Goal: Transaction & Acquisition: Book appointment/travel/reservation

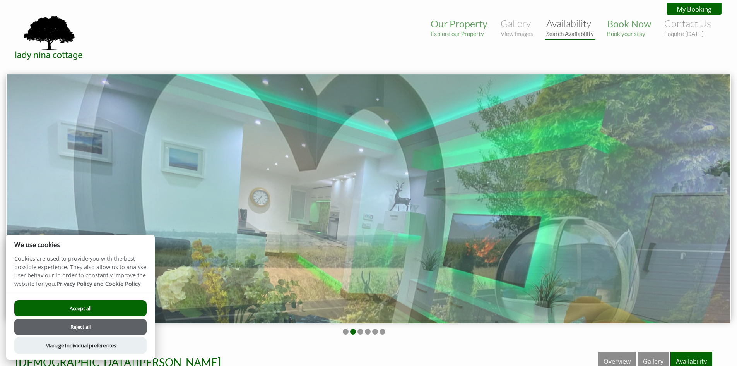
click at [548, 31] on small "Search Availability" at bounding box center [570, 33] width 48 height 7
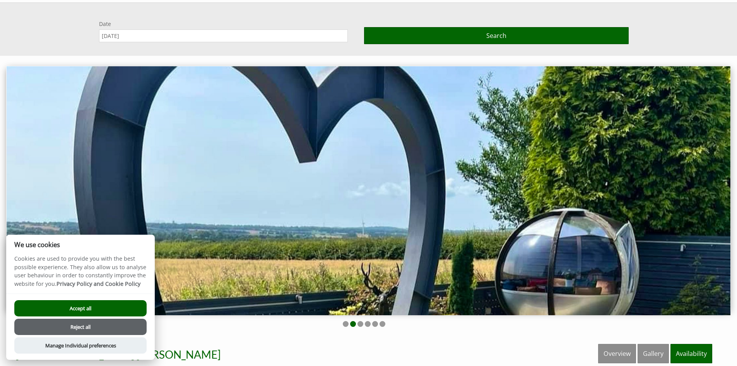
scroll to position [74, 0]
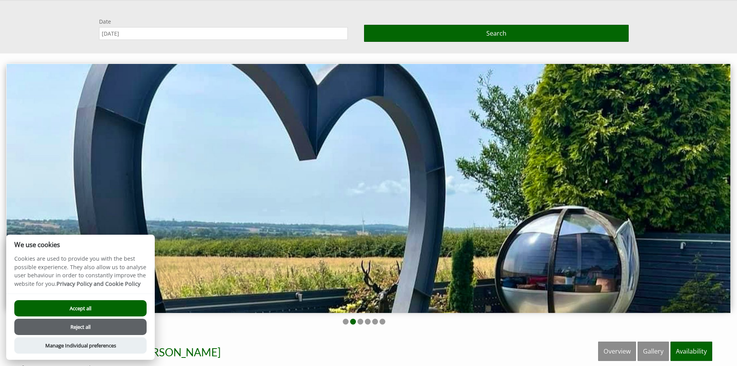
click at [241, 37] on input "[DATE]" at bounding box center [223, 33] width 249 height 13
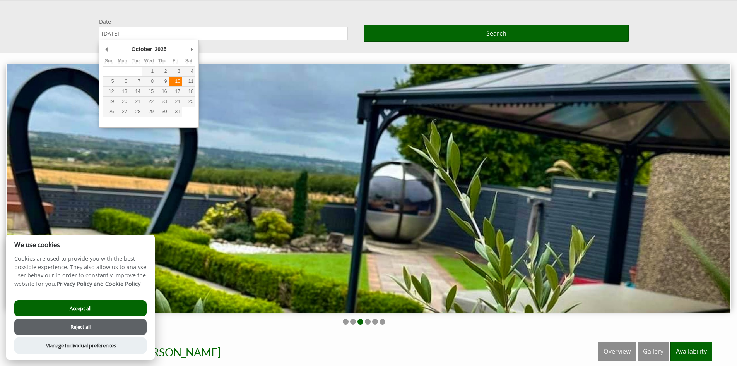
type input "[DATE]"
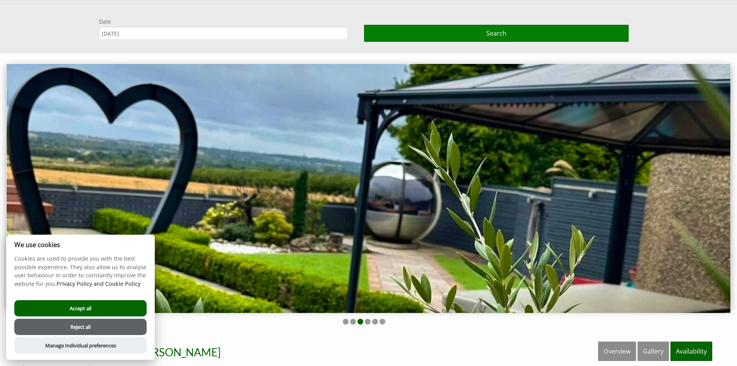
click at [527, 35] on button "Search" at bounding box center [496, 33] width 265 height 17
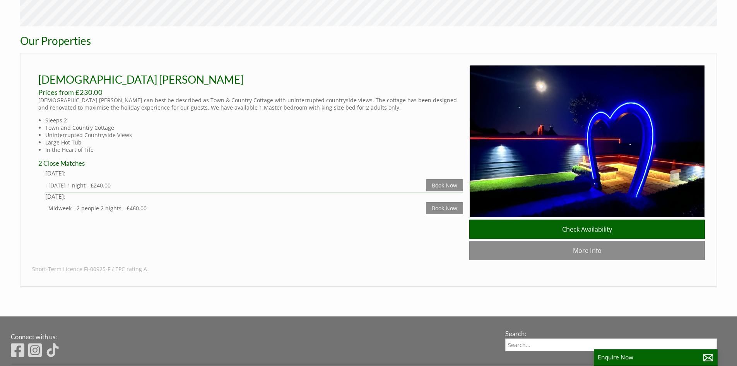
scroll to position [464, 0]
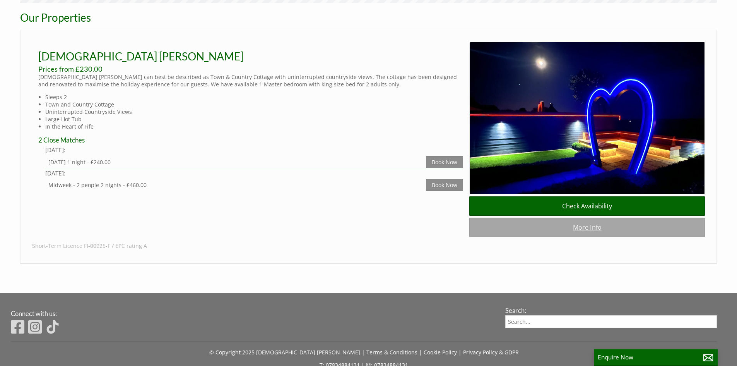
click at [634, 231] on link "More Info" at bounding box center [587, 226] width 236 height 19
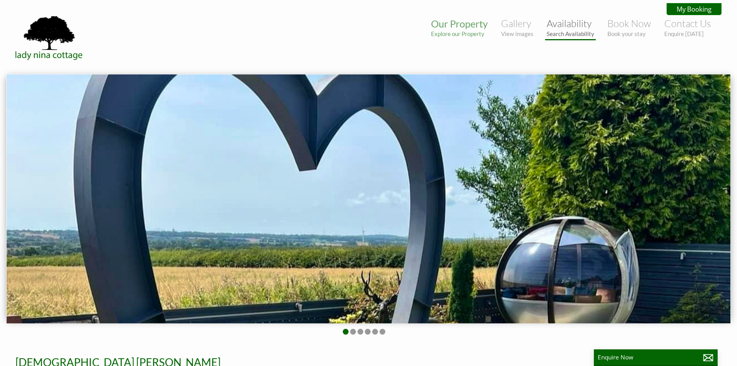
click at [581, 27] on link "Availability Search Availability" at bounding box center [571, 27] width 48 height 20
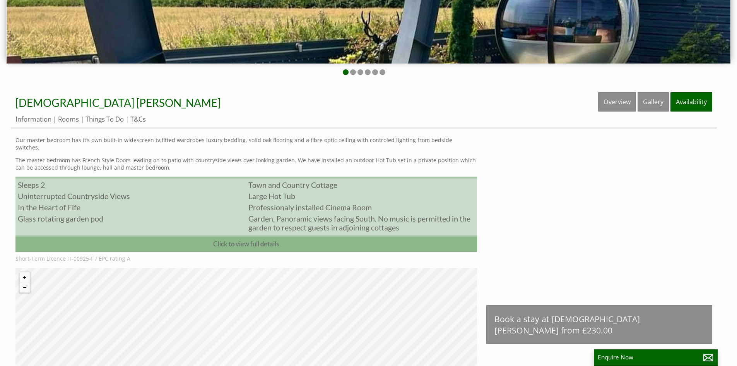
scroll to position [306, 0]
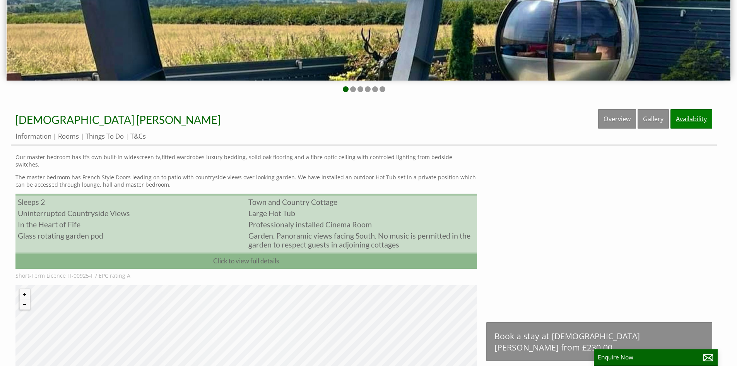
click at [685, 118] on link "Availability" at bounding box center [691, 118] width 42 height 19
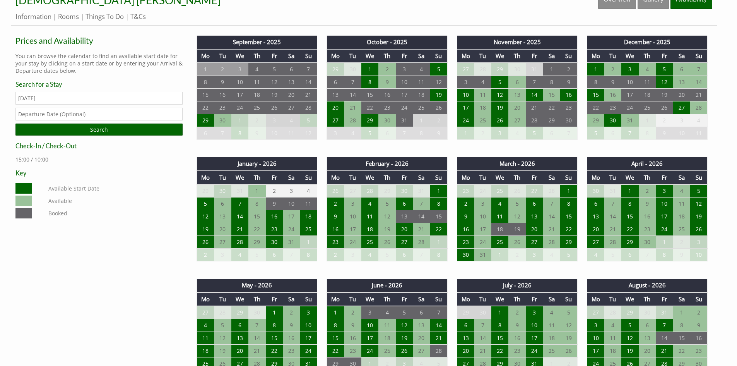
scroll to position [348, 0]
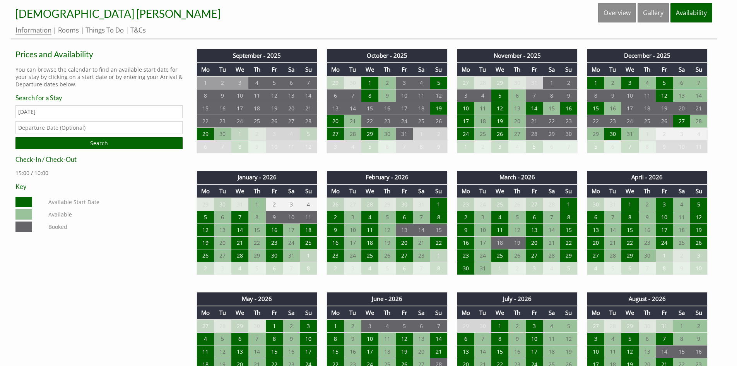
click at [30, 28] on link "Information" at bounding box center [33, 31] width 36 height 10
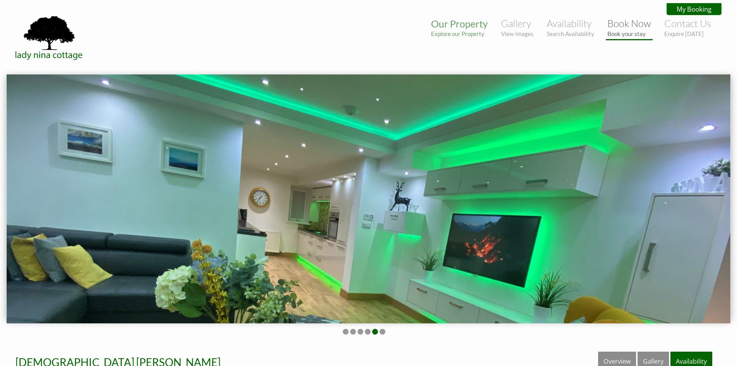
click at [640, 27] on link "Book Now Book your stay" at bounding box center [629, 27] width 44 height 20
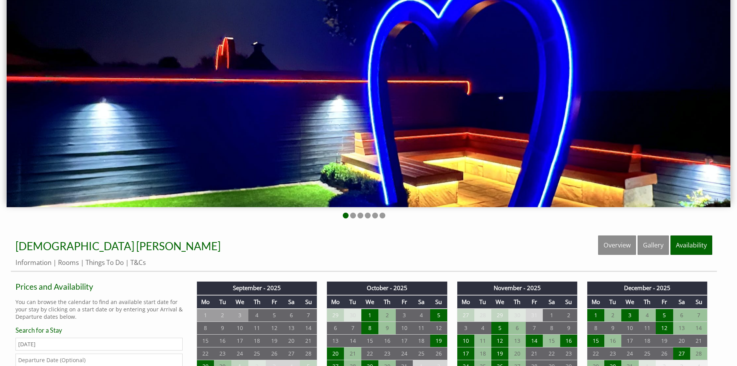
scroll to position [271, 0]
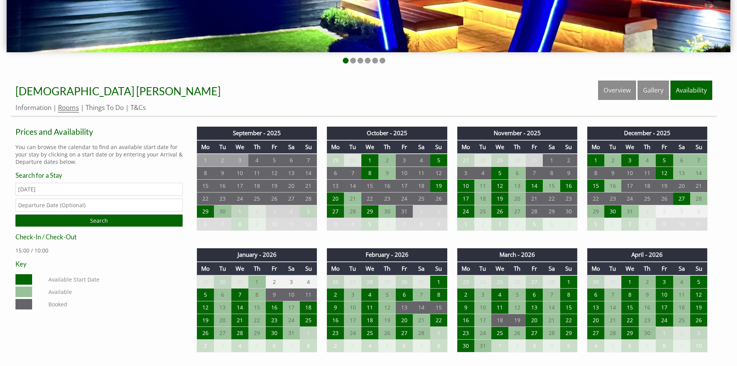
click at [73, 107] on link "Rooms" at bounding box center [68, 108] width 21 height 10
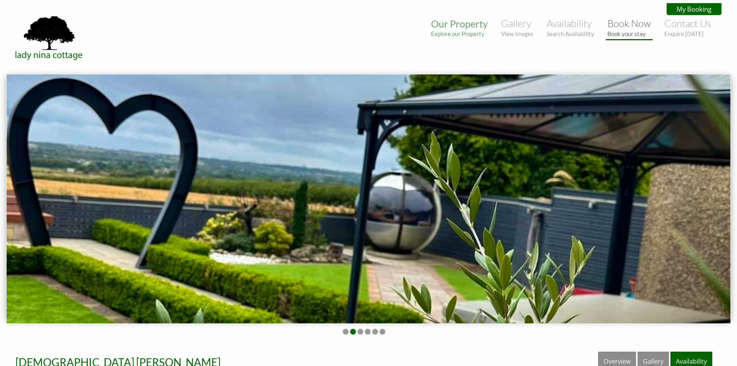
click at [627, 32] on small "Book your stay" at bounding box center [629, 33] width 44 height 7
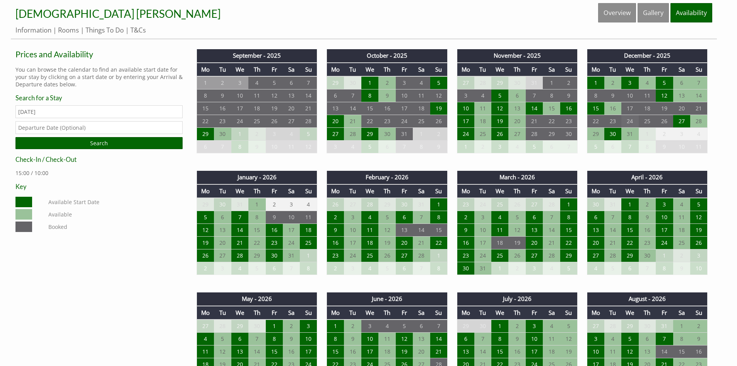
scroll to position [464, 0]
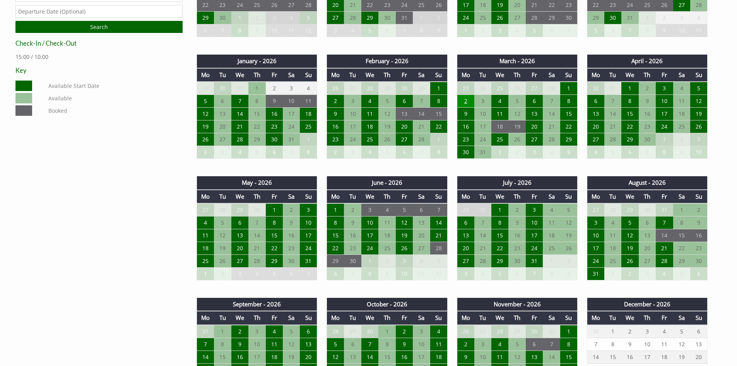
click at [470, 100] on td "2" at bounding box center [465, 101] width 17 height 13
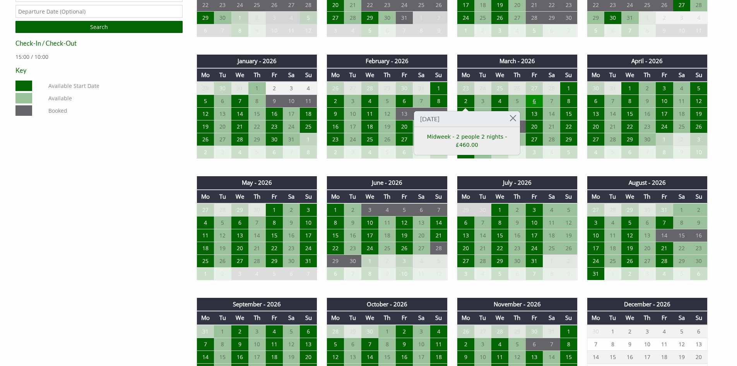
click at [533, 101] on td "6" at bounding box center [534, 101] width 17 height 13
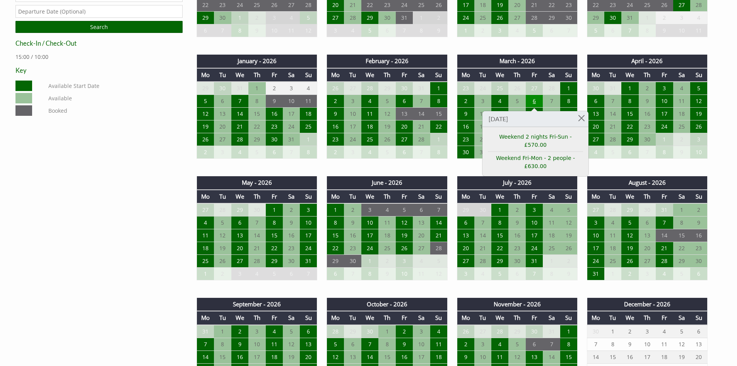
click at [536, 97] on td "6" at bounding box center [534, 101] width 17 height 13
click at [538, 234] on td "17" at bounding box center [534, 235] width 17 height 13
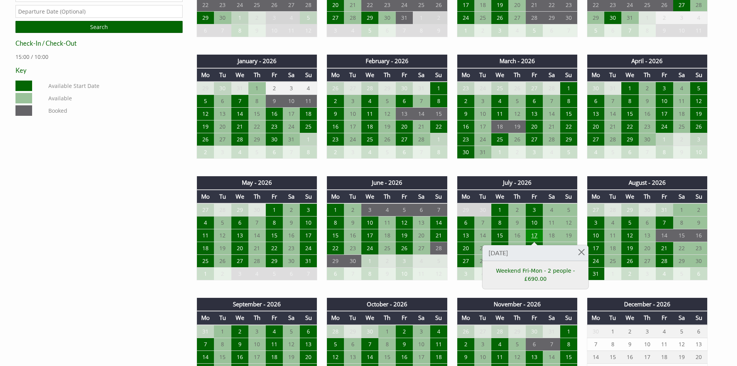
click at [538, 234] on td "17" at bounding box center [534, 235] width 17 height 13
click at [535, 233] on td "17" at bounding box center [534, 235] width 17 height 13
click at [513, 268] on link "Weekend Fri-Mon - 2 people - £690.00" at bounding box center [535, 275] width 95 height 16
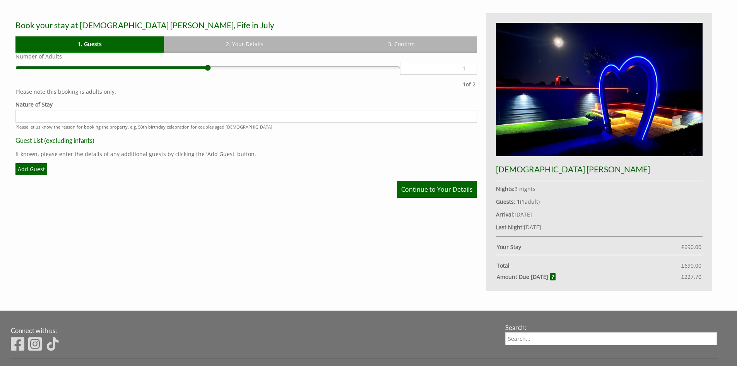
scroll to position [348, 0]
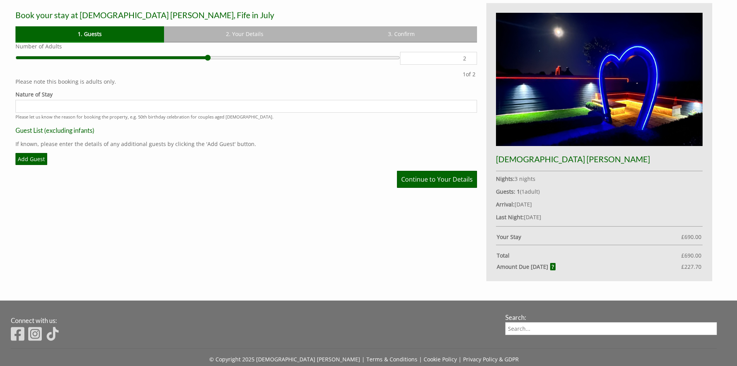
type input "2"
click at [469, 55] on input "2" at bounding box center [438, 58] width 77 height 13
type input "2"
click at [469, 55] on input "2" at bounding box center [438, 58] width 77 height 13
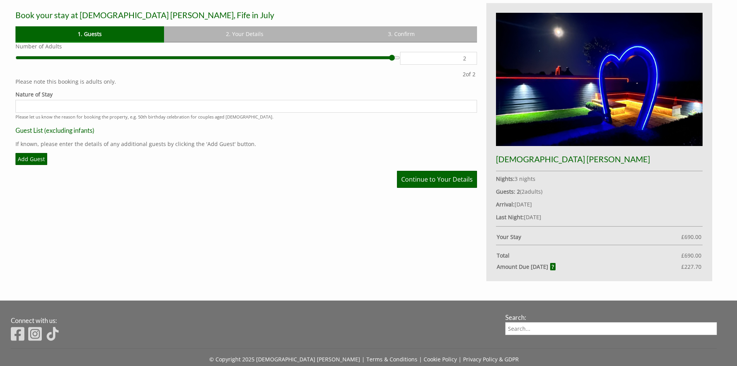
click at [469, 55] on input "2" at bounding box center [438, 58] width 77 height 13
click at [443, 70] on div at bounding box center [238, 73] width 446 height 7
